Goal: Task Accomplishment & Management: Manage account settings

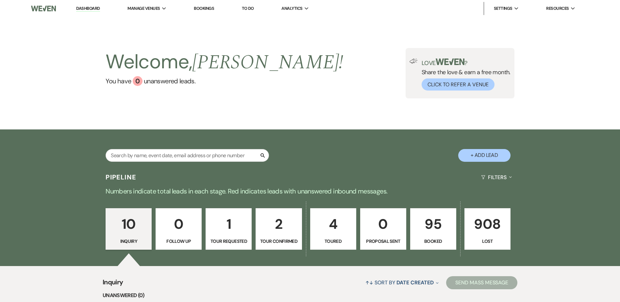
click at [430, 231] on p "95" at bounding box center [433, 224] width 38 height 22
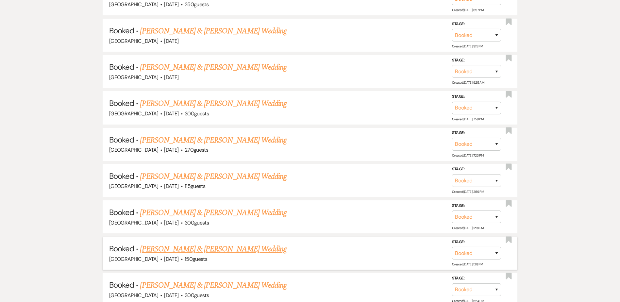
scroll to position [909, 0]
click at [254, 249] on link "[PERSON_NAME] & [PERSON_NAME] Wedding" at bounding box center [213, 249] width 146 height 12
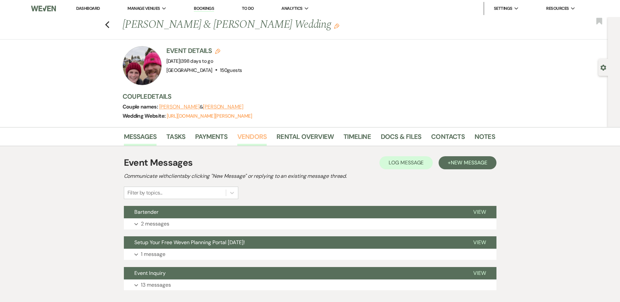
click at [250, 134] on link "Vendors" at bounding box center [251, 138] width 29 height 14
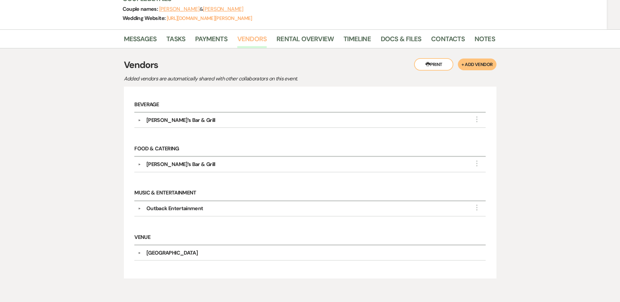
scroll to position [98, 0]
click at [393, 39] on link "Docs & Files" at bounding box center [401, 40] width 41 height 14
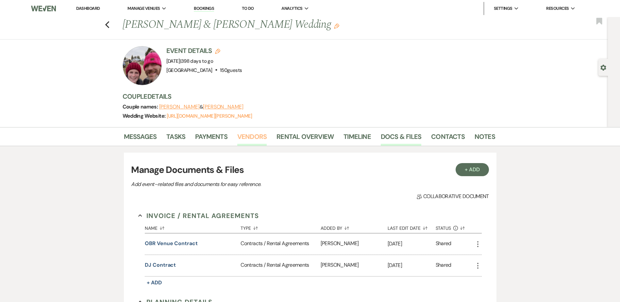
click at [255, 134] on link "Vendors" at bounding box center [251, 138] width 29 height 14
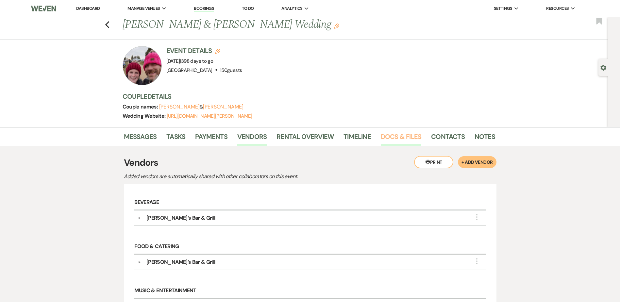
click at [403, 137] on link "Docs & Files" at bounding box center [401, 138] width 41 height 14
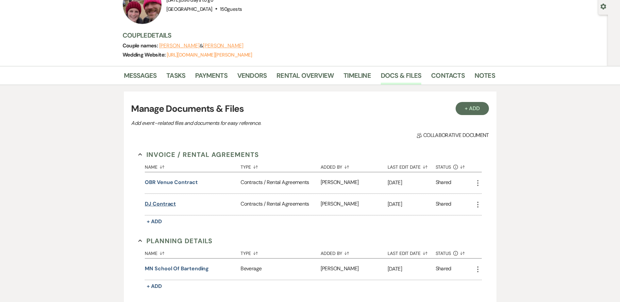
click at [172, 206] on button "DJ Contract" at bounding box center [160, 204] width 31 height 8
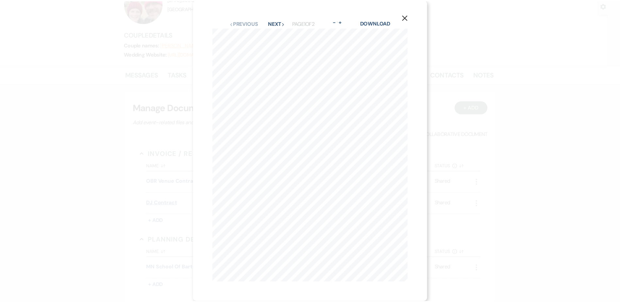
scroll to position [6, 0]
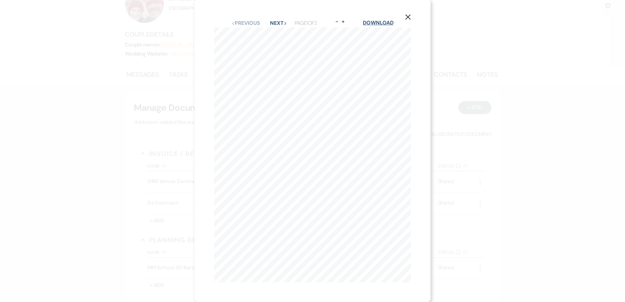
click at [384, 19] on link "Download" at bounding box center [378, 22] width 30 height 7
click at [408, 14] on use "button" at bounding box center [407, 16] width 5 height 5
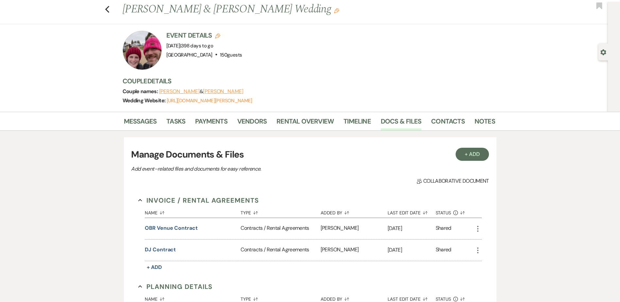
scroll to position [0, 0]
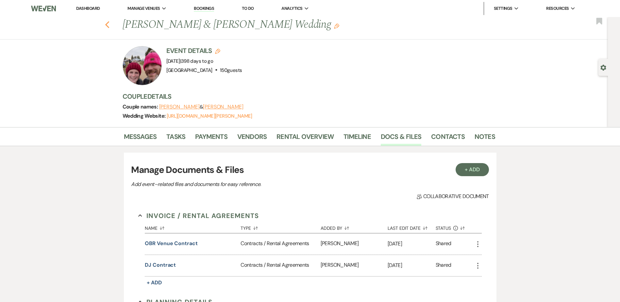
click at [109, 24] on use "button" at bounding box center [107, 24] width 4 height 7
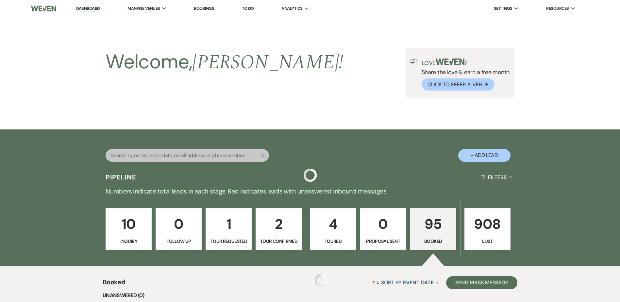
scroll to position [909, 0]
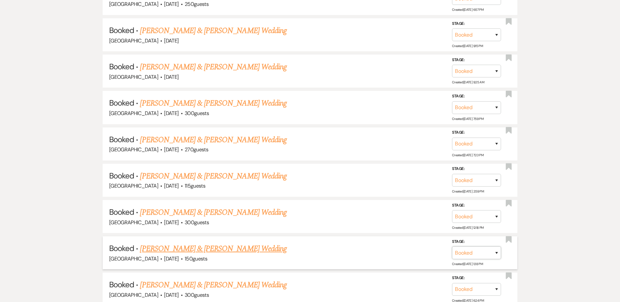
click at [466, 252] on select "Booked Lost" at bounding box center [476, 252] width 49 height 13
select select "8"
click at [452, 246] on select "Booked Lost" at bounding box center [476, 252] width 49 height 13
click at [387, 253] on select "Booked Elsewhere Budget Date Unavailable No Response Not a Good Match Capacity …" at bounding box center [385, 252] width 56 height 13
select select "11"
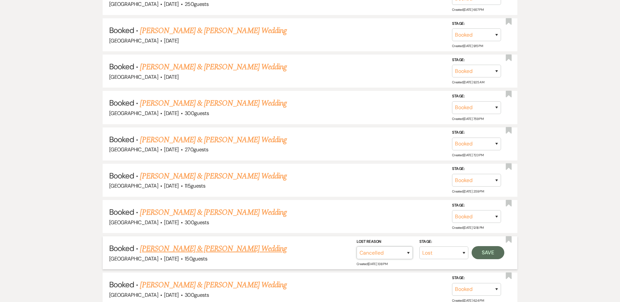
click at [357, 246] on select "Booked Elsewhere Budget Date Unavailable No Response Not a Good Match Capacity …" at bounding box center [385, 252] width 56 height 13
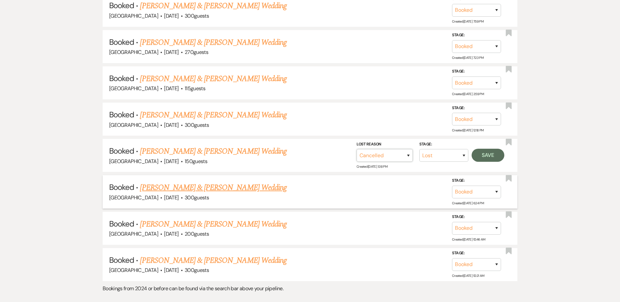
scroll to position [1006, 0]
click at [490, 156] on button "Save" at bounding box center [488, 154] width 33 height 13
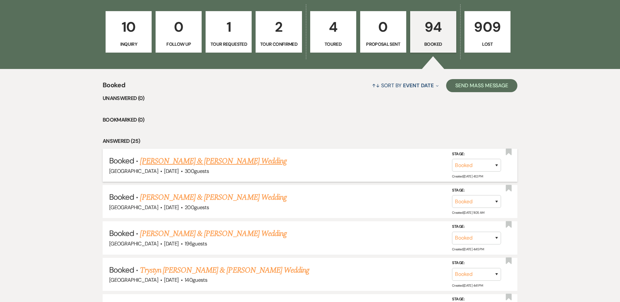
scroll to position [0, 0]
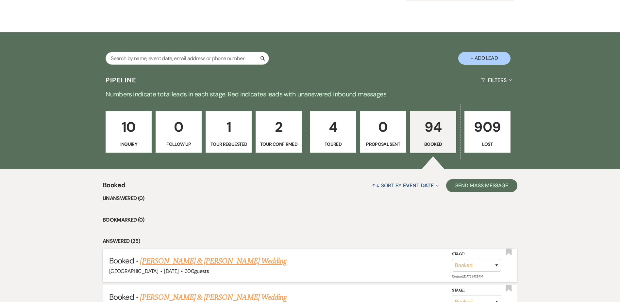
click at [212, 255] on link "[PERSON_NAME] & [PERSON_NAME] Wedding" at bounding box center [213, 261] width 146 height 12
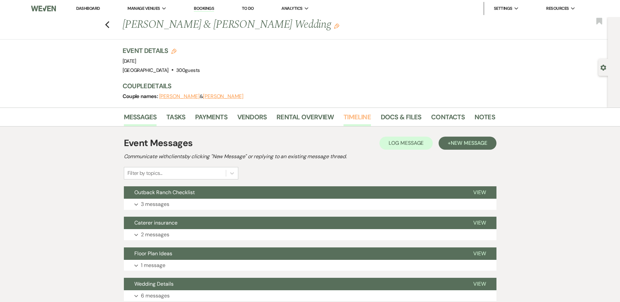
click at [360, 116] on link "Timeline" at bounding box center [356, 119] width 27 height 14
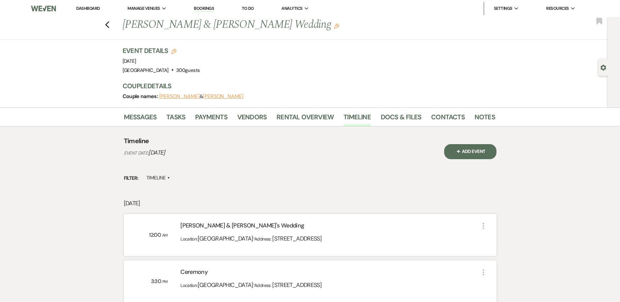
click at [82, 5] on li "Dashboard" at bounding box center [88, 8] width 30 height 13
click at [87, 9] on link "Dashboard" at bounding box center [88, 9] width 24 height 6
